Goal: Information Seeking & Learning: Learn about a topic

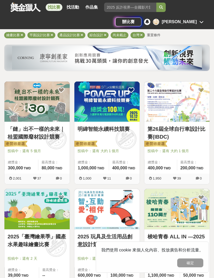
click at [21, 105] on img at bounding box center [36, 102] width 65 height 40
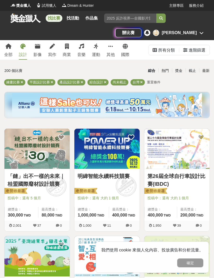
click at [25, 49] on icon at bounding box center [22, 46] width 5 height 5
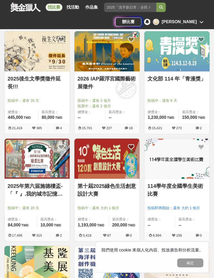
scroll to position [321, 0]
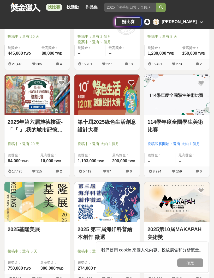
click at [20, 113] on img at bounding box center [36, 95] width 65 height 40
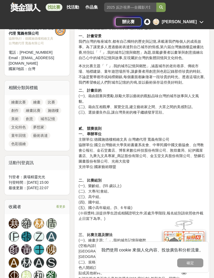
scroll to position [223, 0]
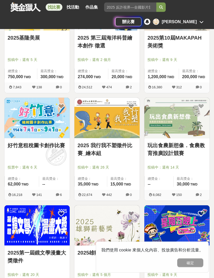
scroll to position [574, 0]
